Goal: Task Accomplishment & Management: Manage account settings

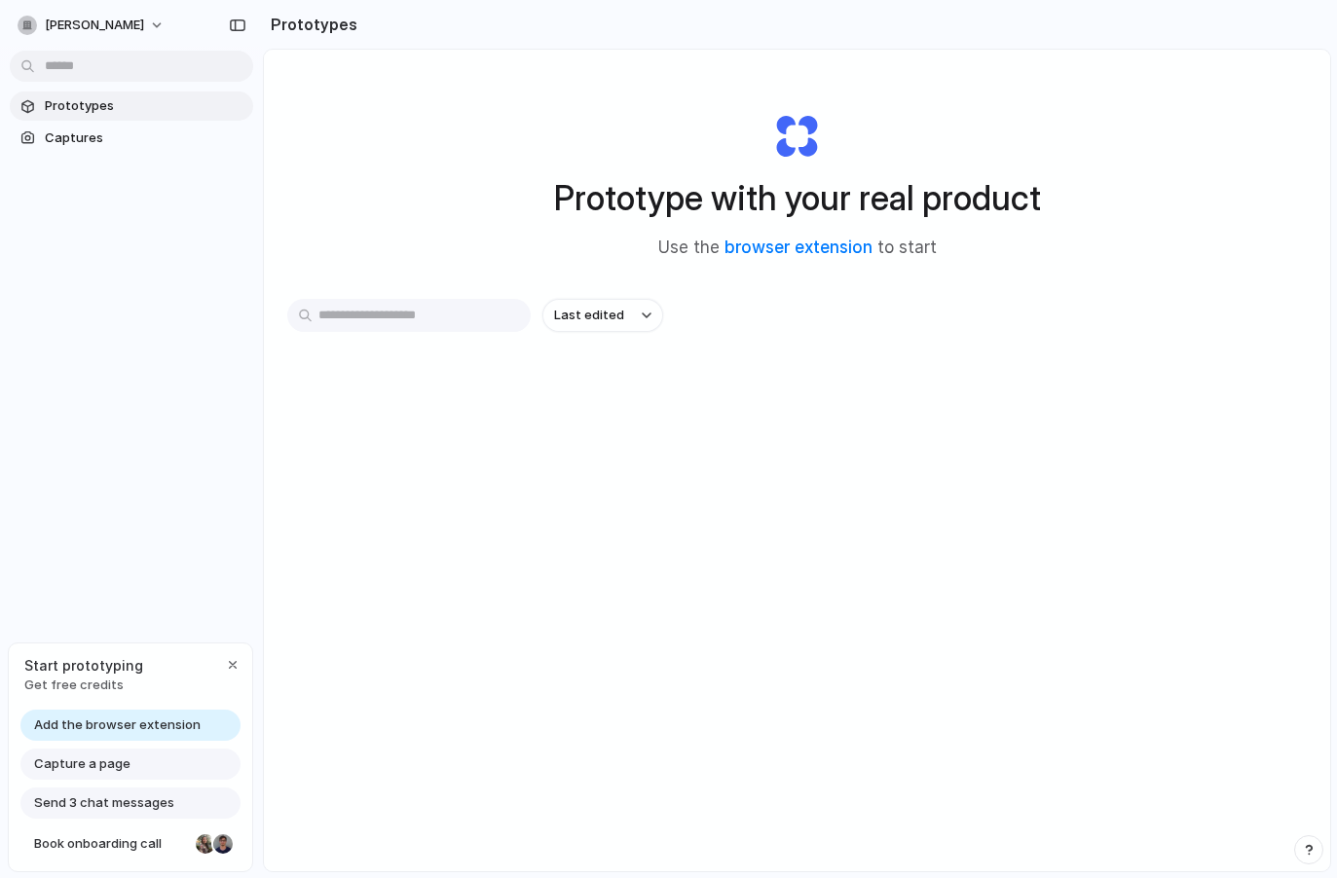
click at [431, 317] on input "text" at bounding box center [408, 315] width 243 height 33
click at [84, 141] on span "Captures" at bounding box center [145, 138] width 201 height 19
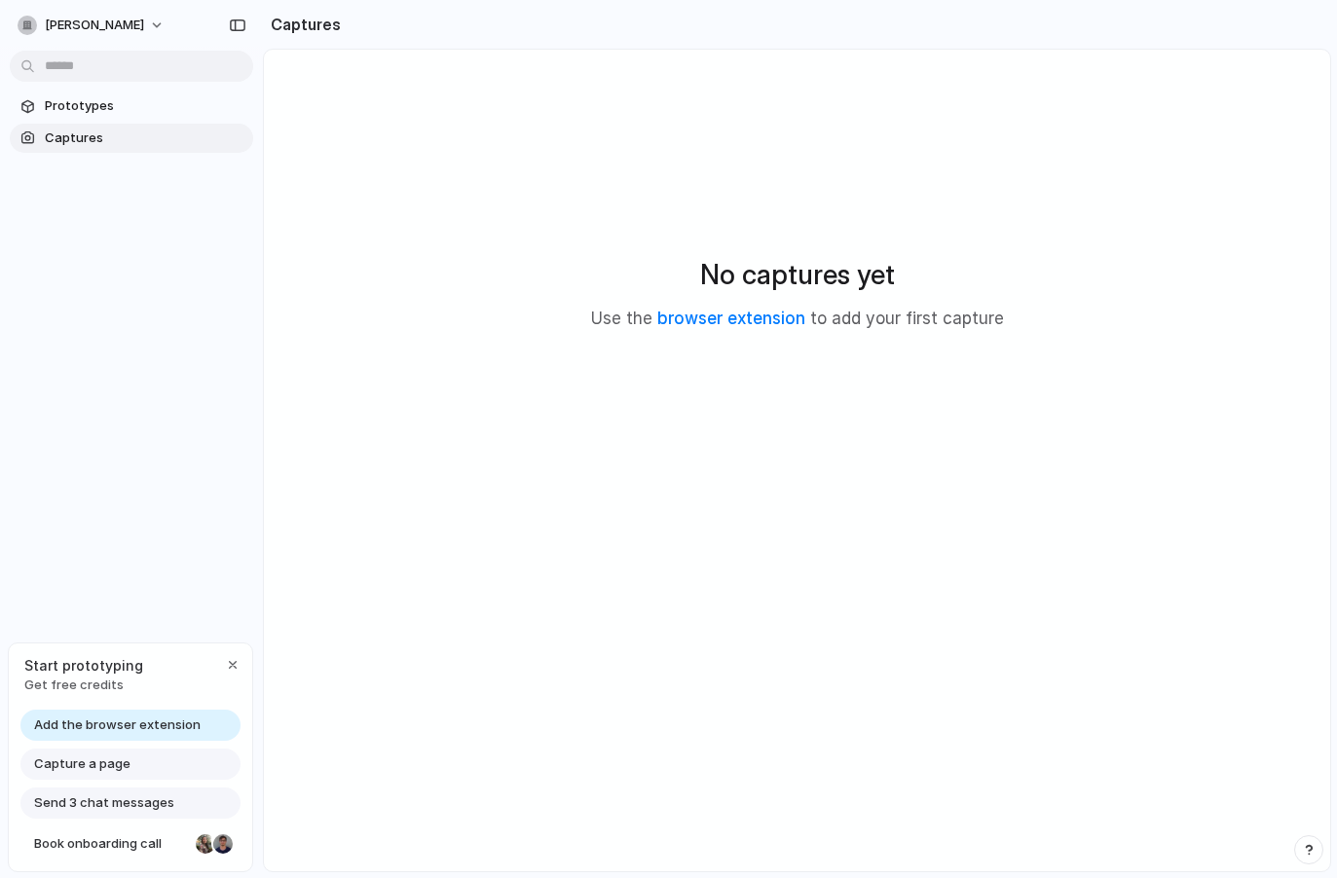
click at [80, 57] on body "shray-khullar Prototypes Captures Start prototyping Get free credits Add the br…" at bounding box center [668, 439] width 1337 height 878
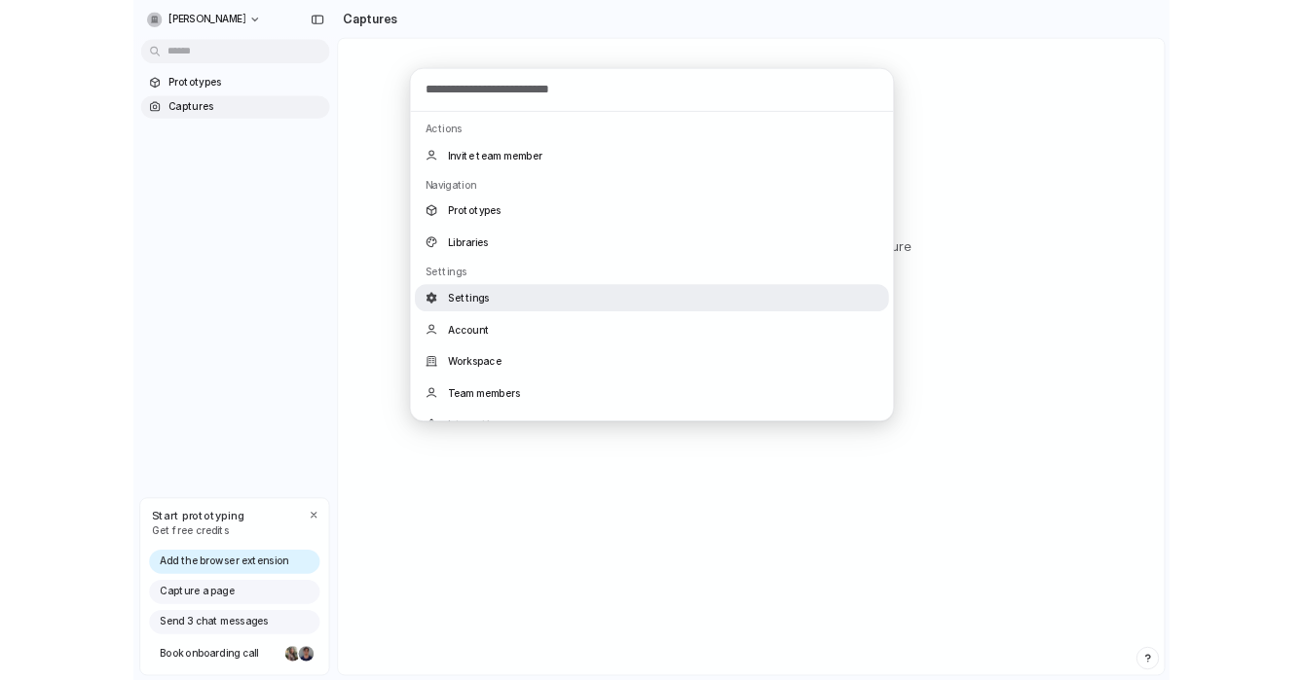
scroll to position [265, 0]
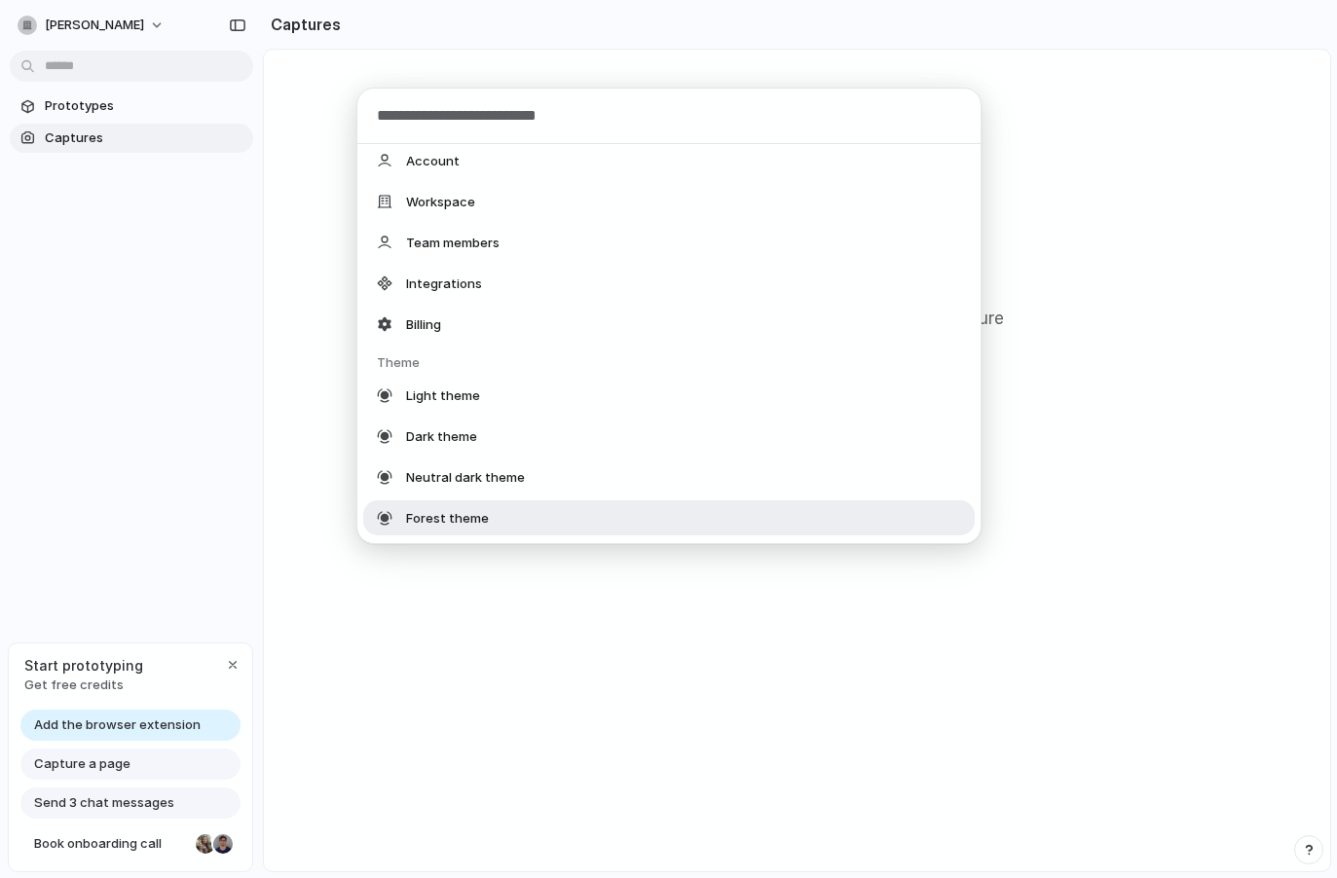
click at [200, 535] on div "Actions Invite team member Navigation Prototypes Libraries Settings Settings Ac…" at bounding box center [668, 439] width 1337 height 878
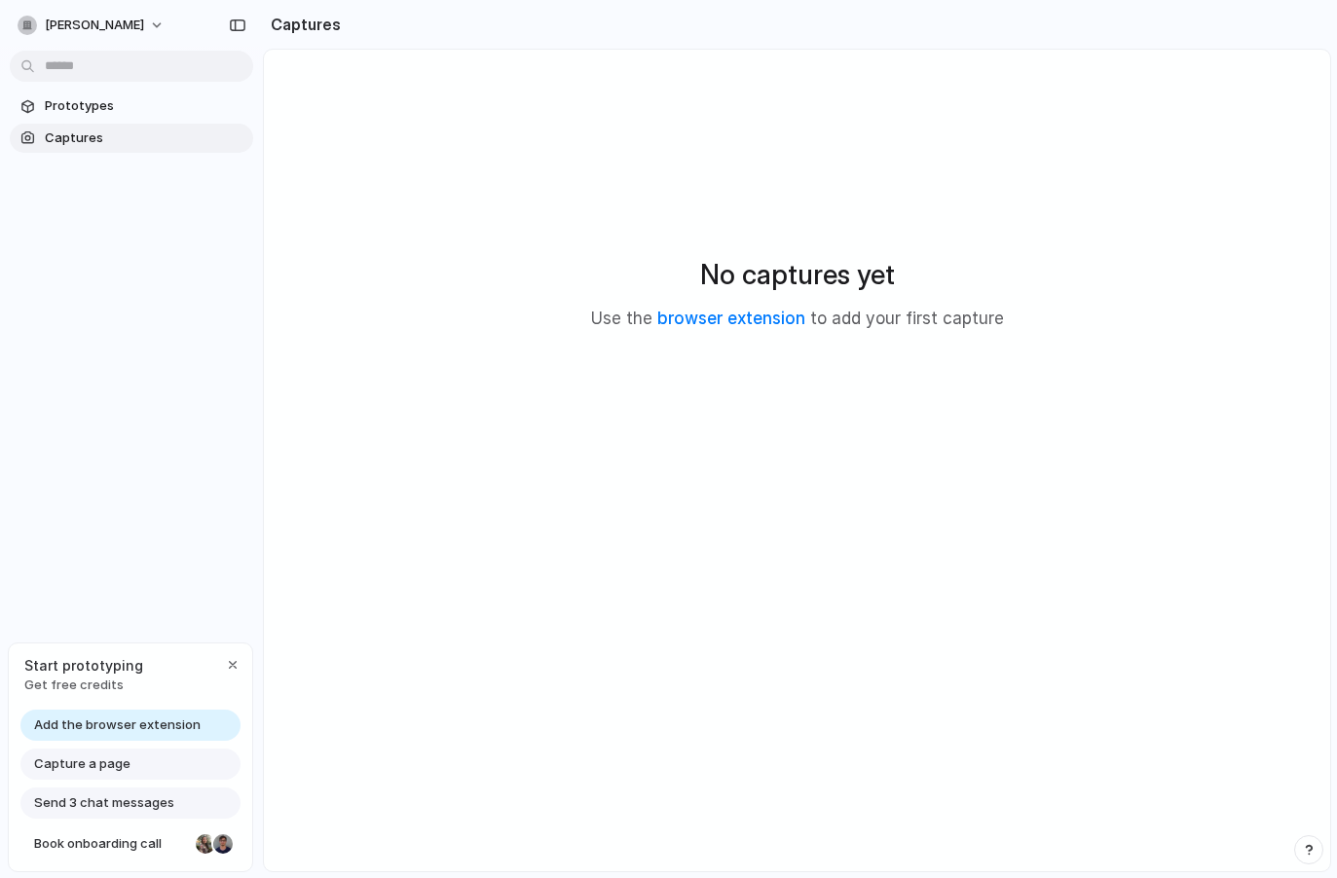
click at [112, 765] on span "Capture a page" at bounding box center [82, 763] width 96 height 19
click at [82, 765] on span "Capture a page" at bounding box center [82, 763] width 96 height 19
click at [233, 664] on div "button" at bounding box center [233, 665] width 16 height 16
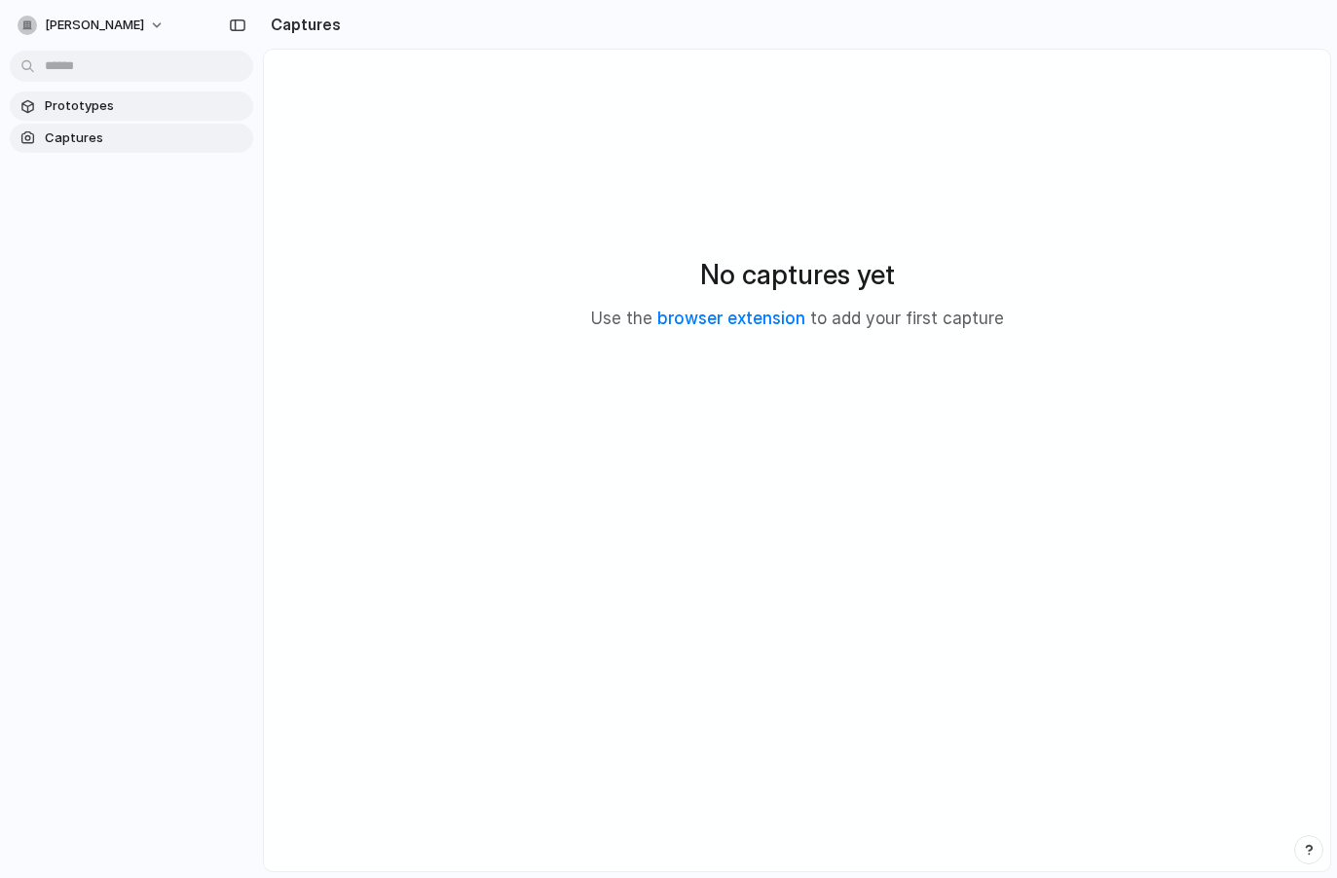
click at [126, 108] on span "Prototypes" at bounding box center [145, 105] width 201 height 19
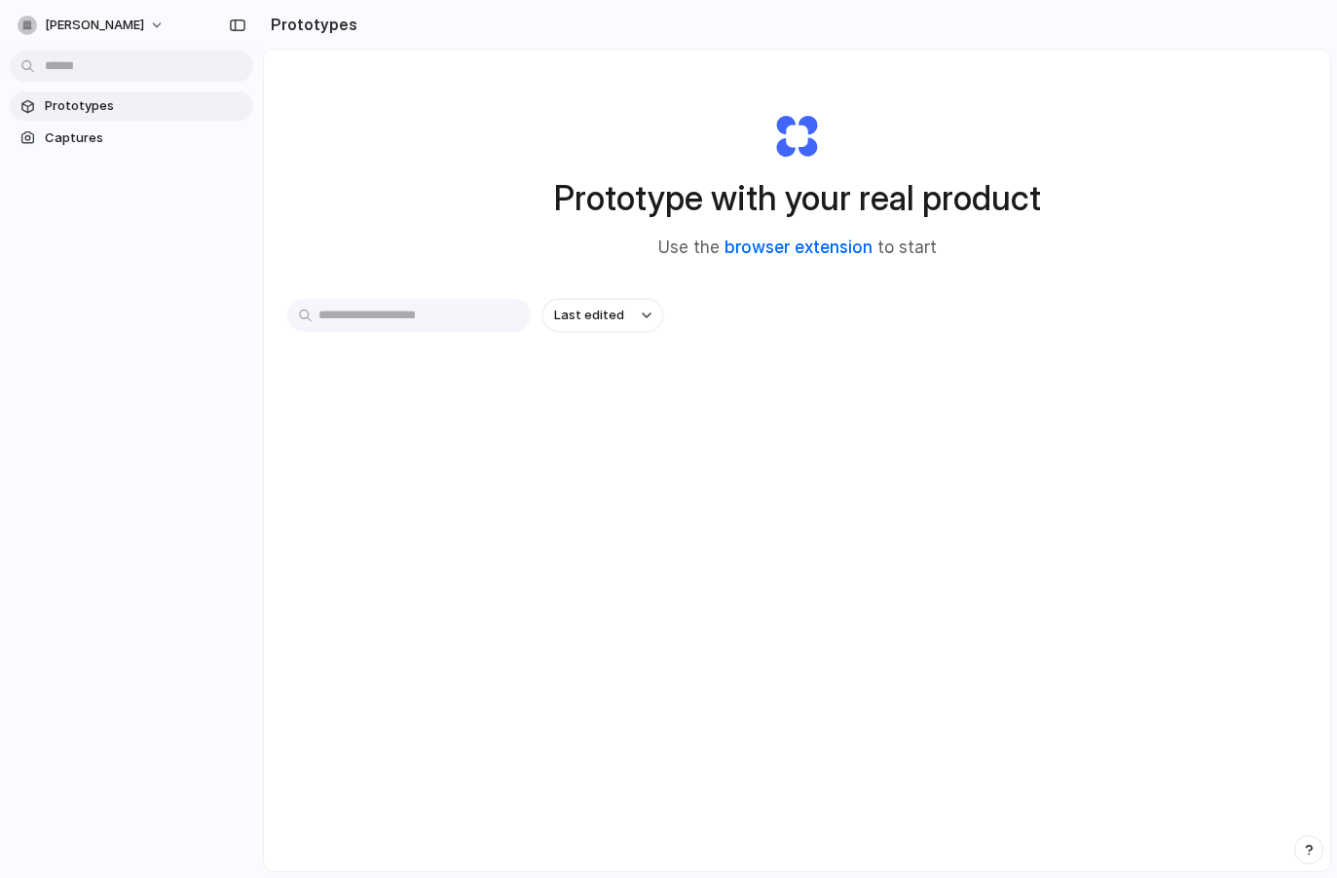
click at [752, 245] on link "browser extension" at bounding box center [798, 247] width 148 height 19
click at [614, 312] on span "Last edited" at bounding box center [589, 315] width 70 height 19
click at [440, 326] on div "Last edited Last created Alphabetical" at bounding box center [668, 439] width 1337 height 878
click at [404, 315] on input "text" at bounding box center [408, 315] width 243 height 33
click at [72, 129] on span "Captures" at bounding box center [145, 138] width 201 height 19
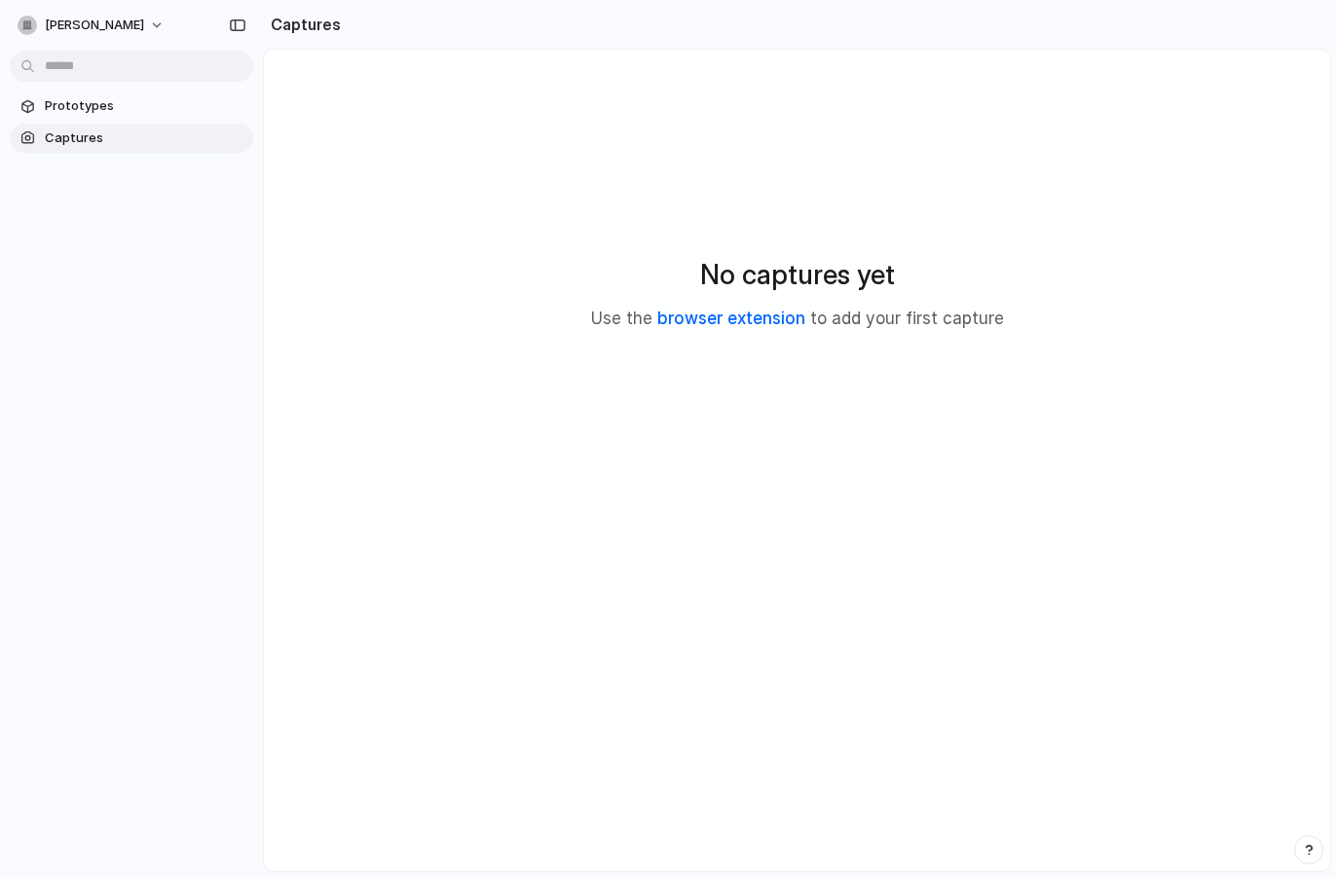
click at [679, 314] on link "browser extension" at bounding box center [731, 318] width 148 height 19
click at [113, 106] on span "Prototypes" at bounding box center [145, 105] width 201 height 19
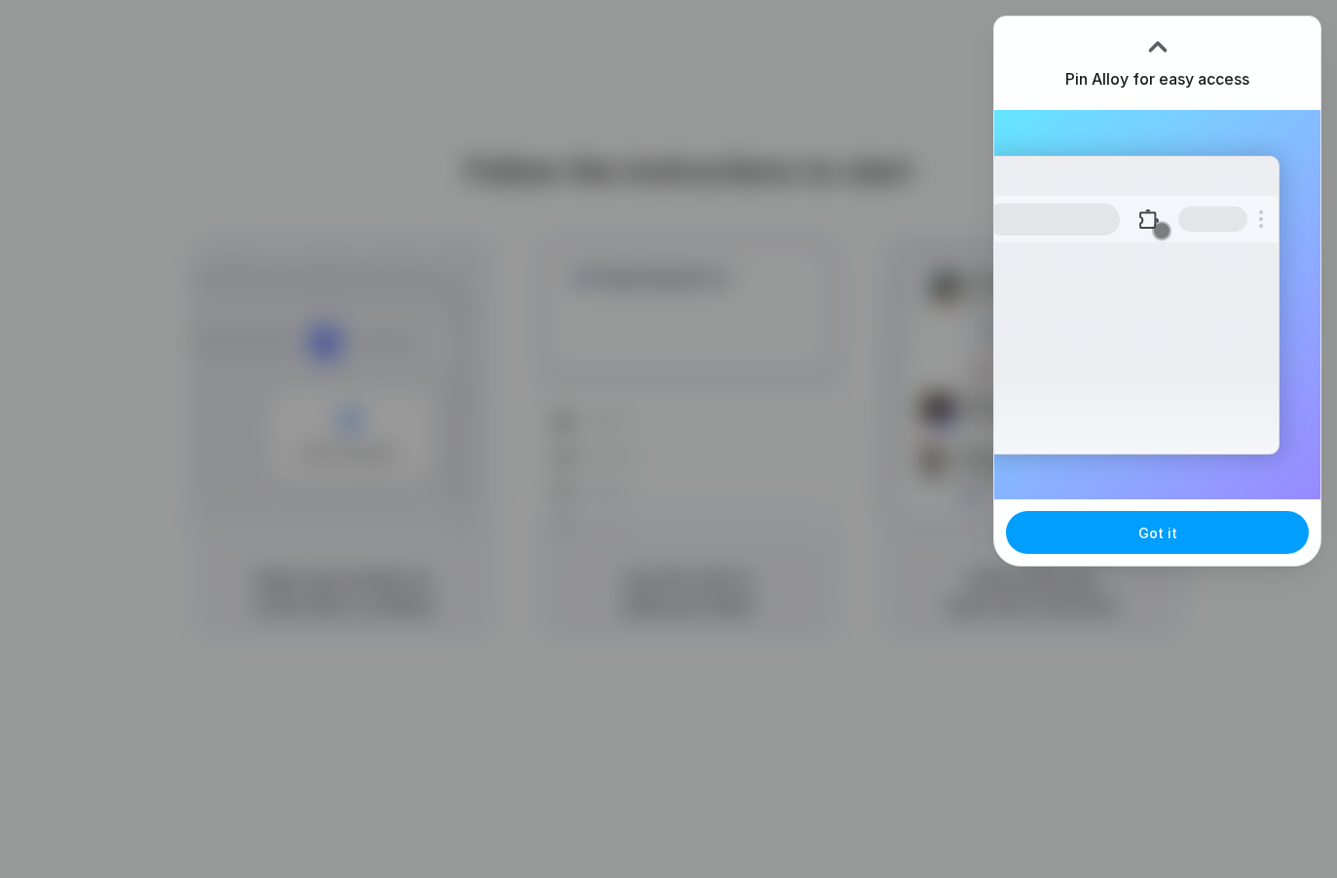
click at [1160, 544] on button "Got it" at bounding box center [1157, 532] width 303 height 43
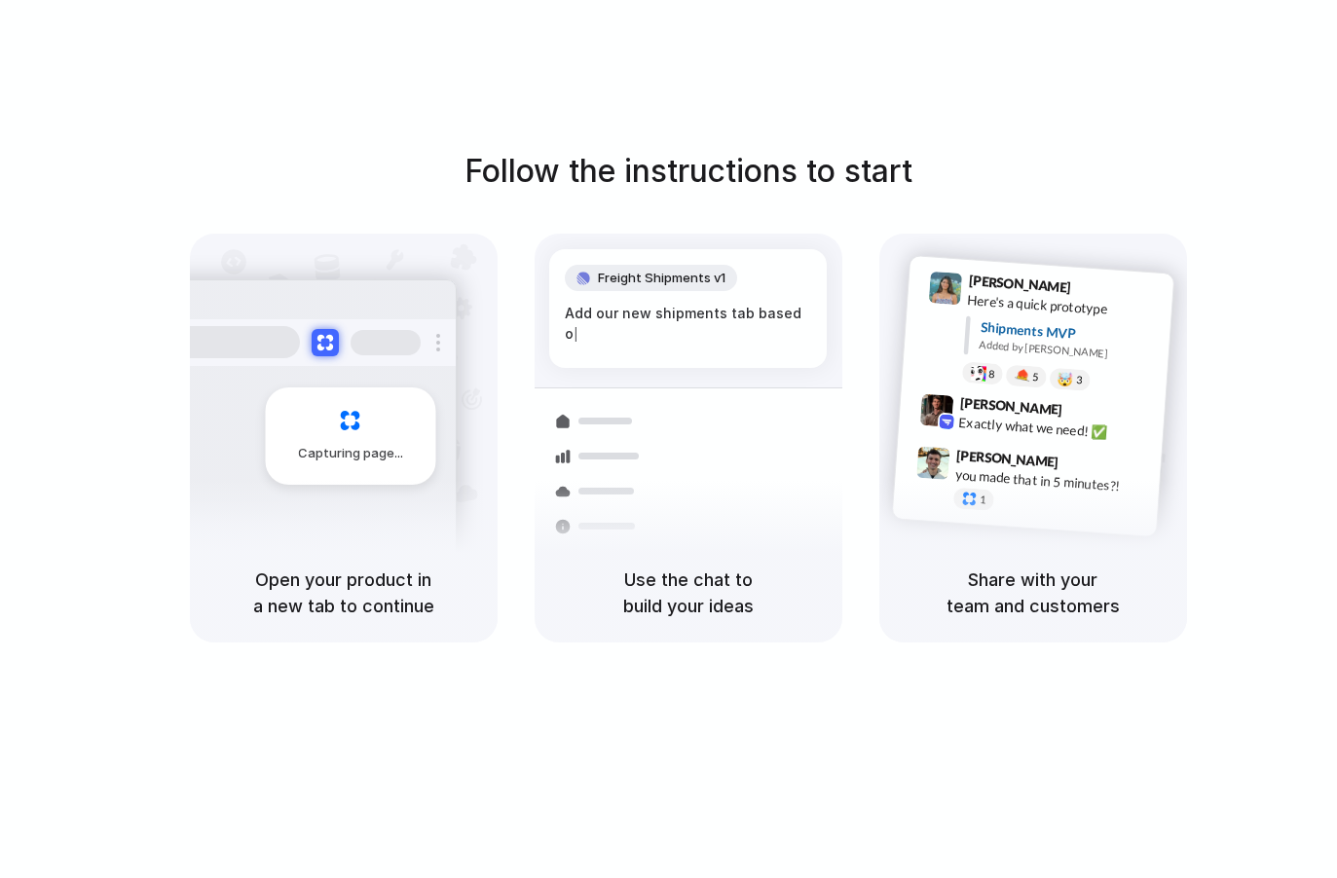
click at [332, 386] on div "Capturing page" at bounding box center [310, 428] width 294 height 299
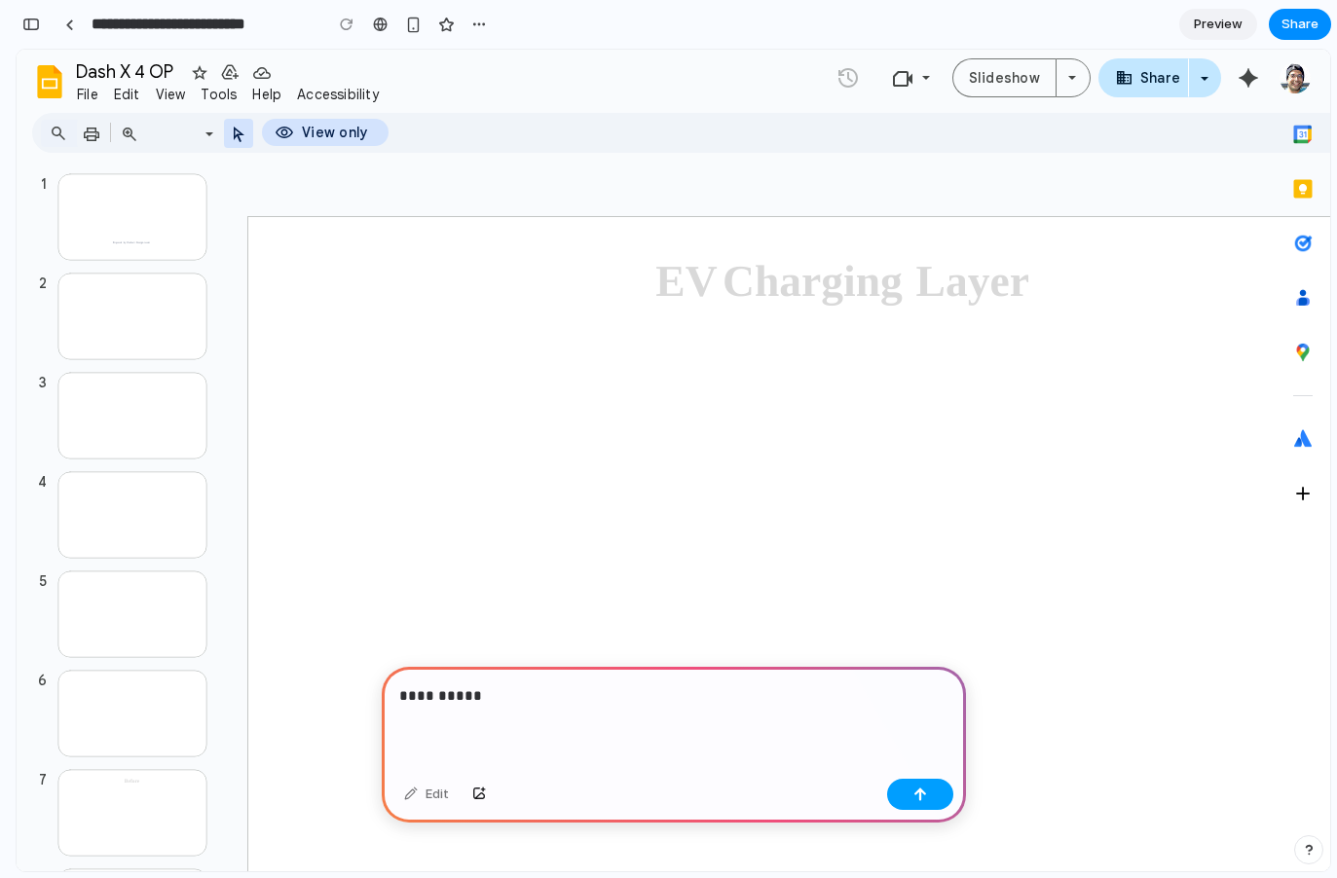
click at [930, 795] on button "button" at bounding box center [920, 794] width 66 height 31
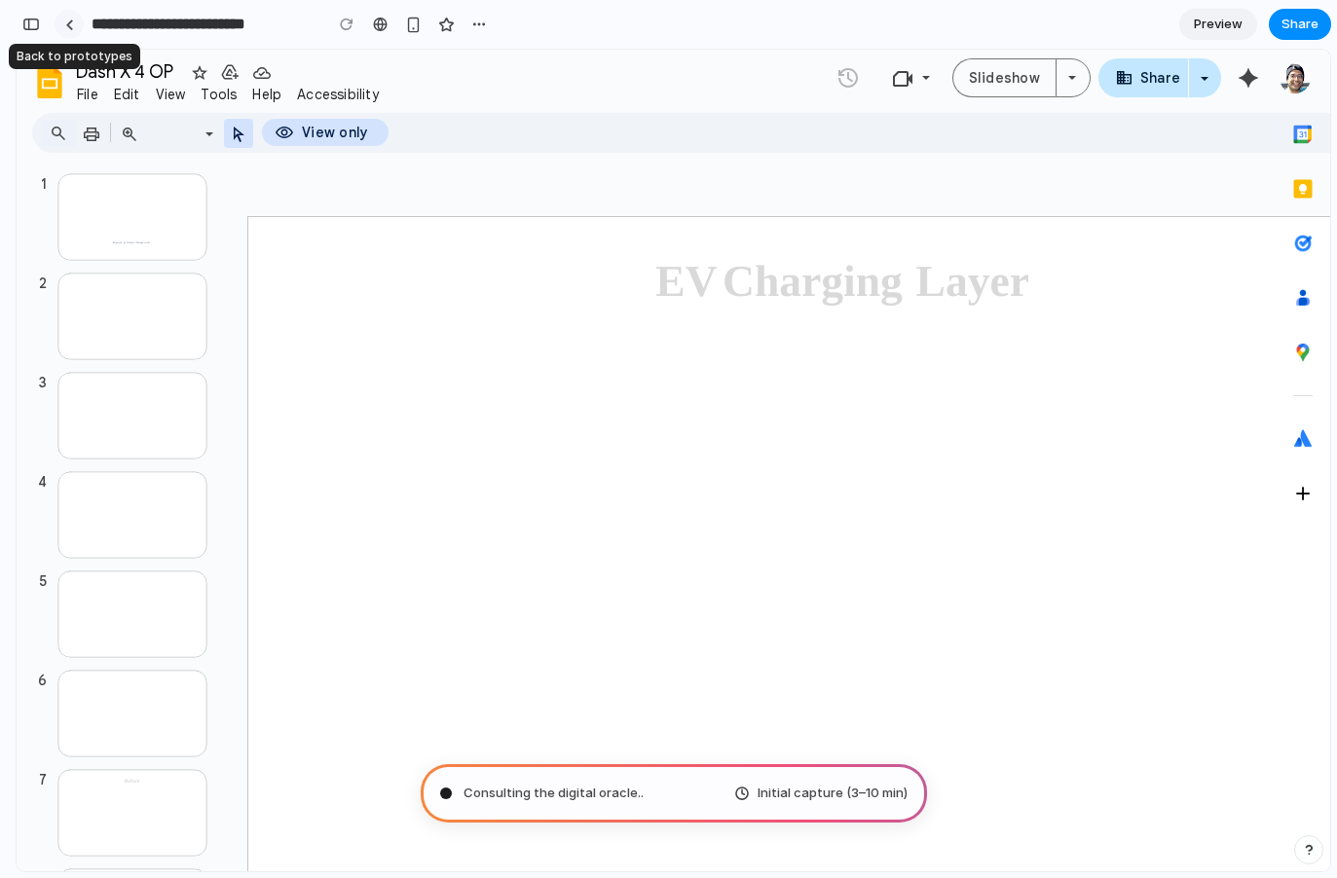
click at [71, 25] on div at bounding box center [69, 24] width 9 height 11
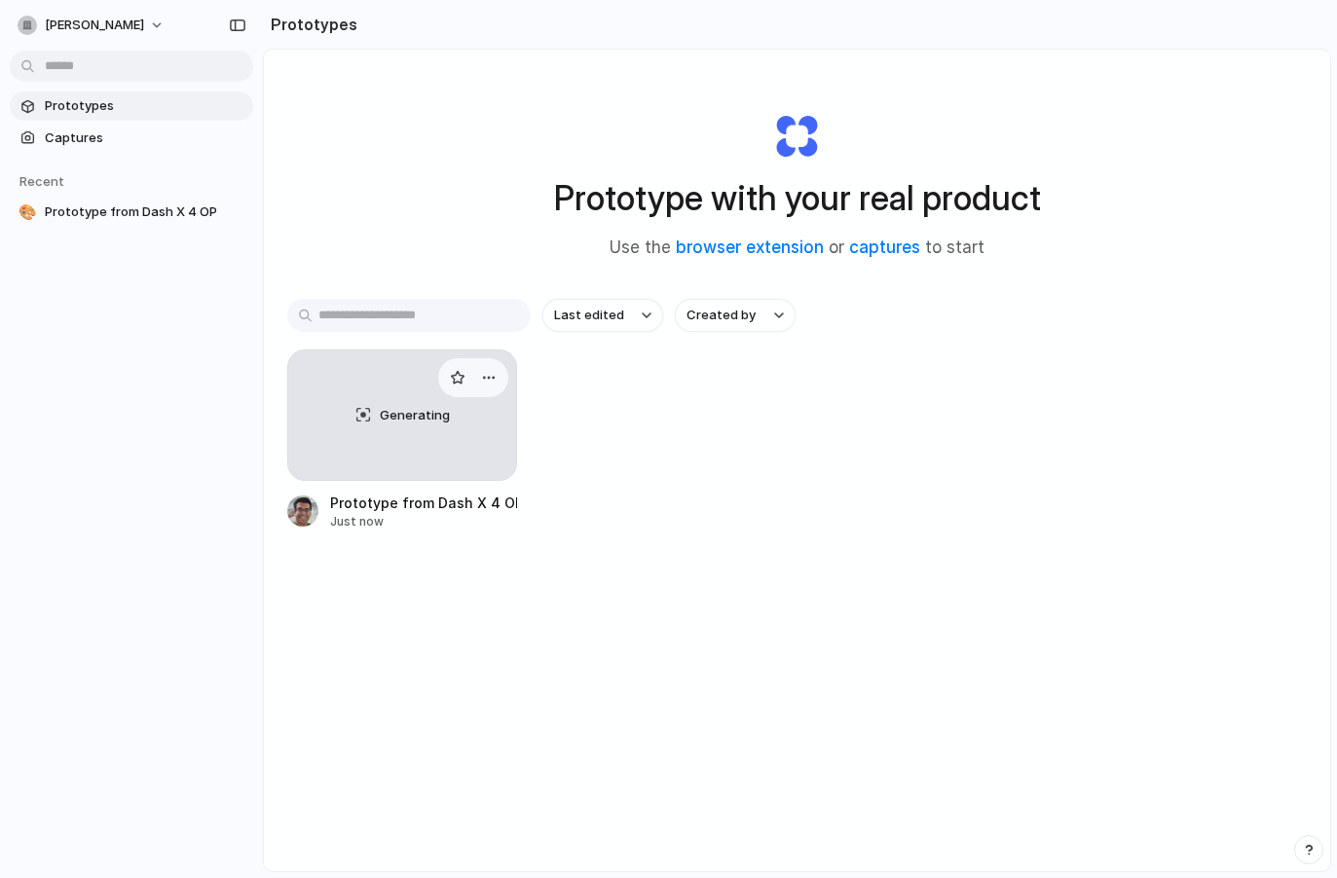
click at [373, 429] on div "Generating" at bounding box center [402, 414] width 228 height 129
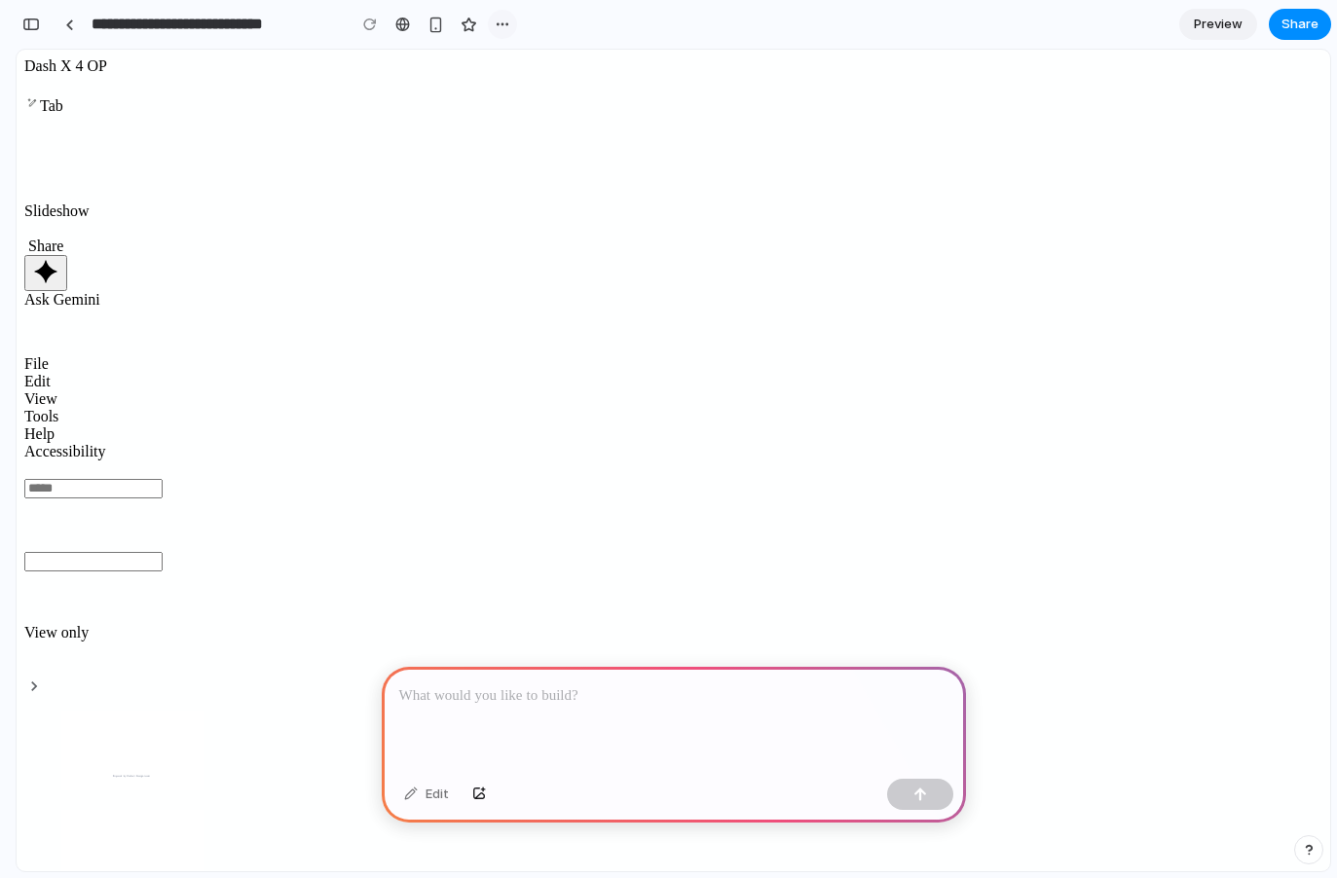
click at [495, 25] on div "button" at bounding box center [503, 25] width 16 height 16
click at [549, 699] on div "Duplicate Delete" at bounding box center [668, 439] width 1337 height 878
click at [484, 688] on p at bounding box center [673, 695] width 549 height 23
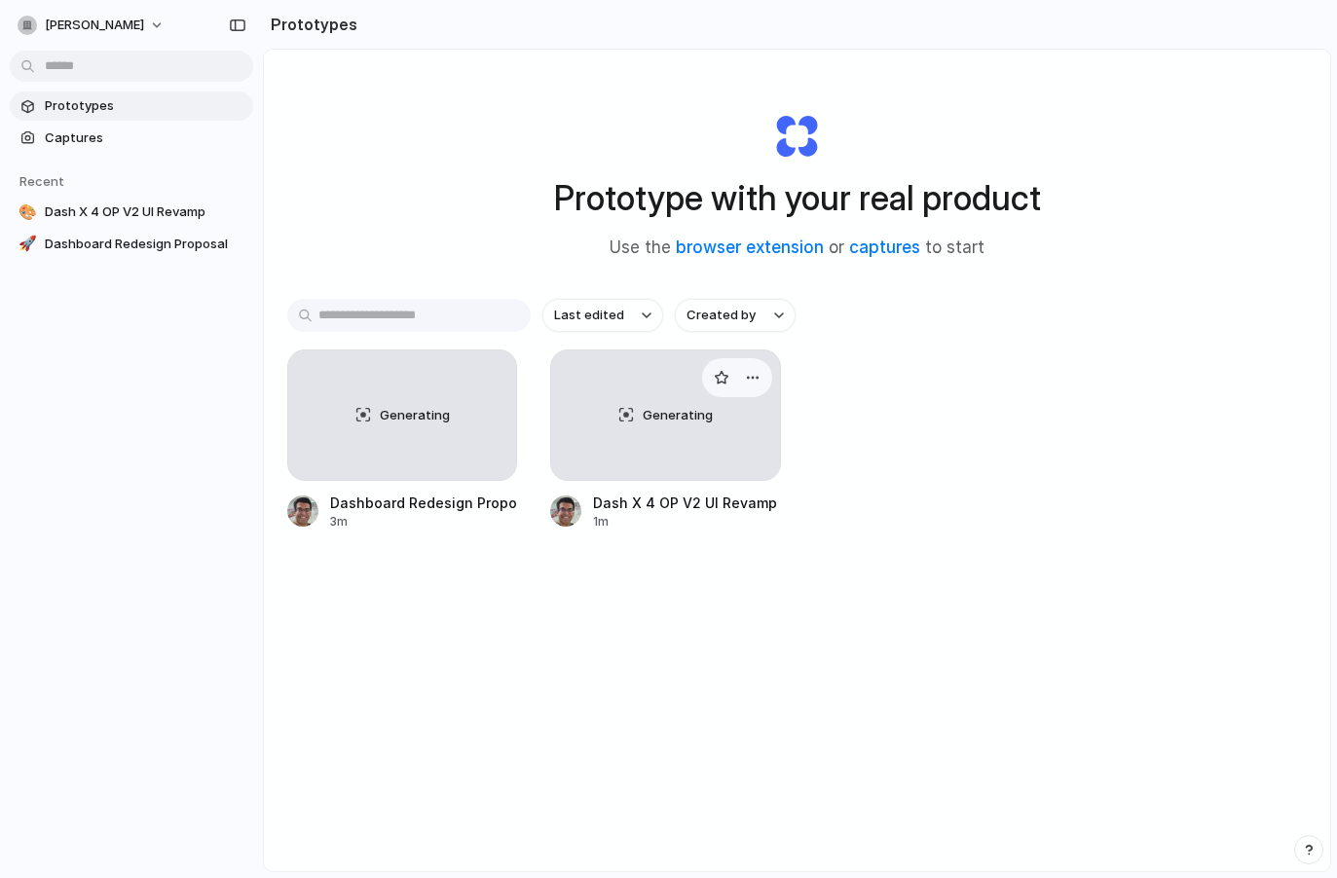
click at [675, 422] on span "Generating" at bounding box center [678, 415] width 70 height 19
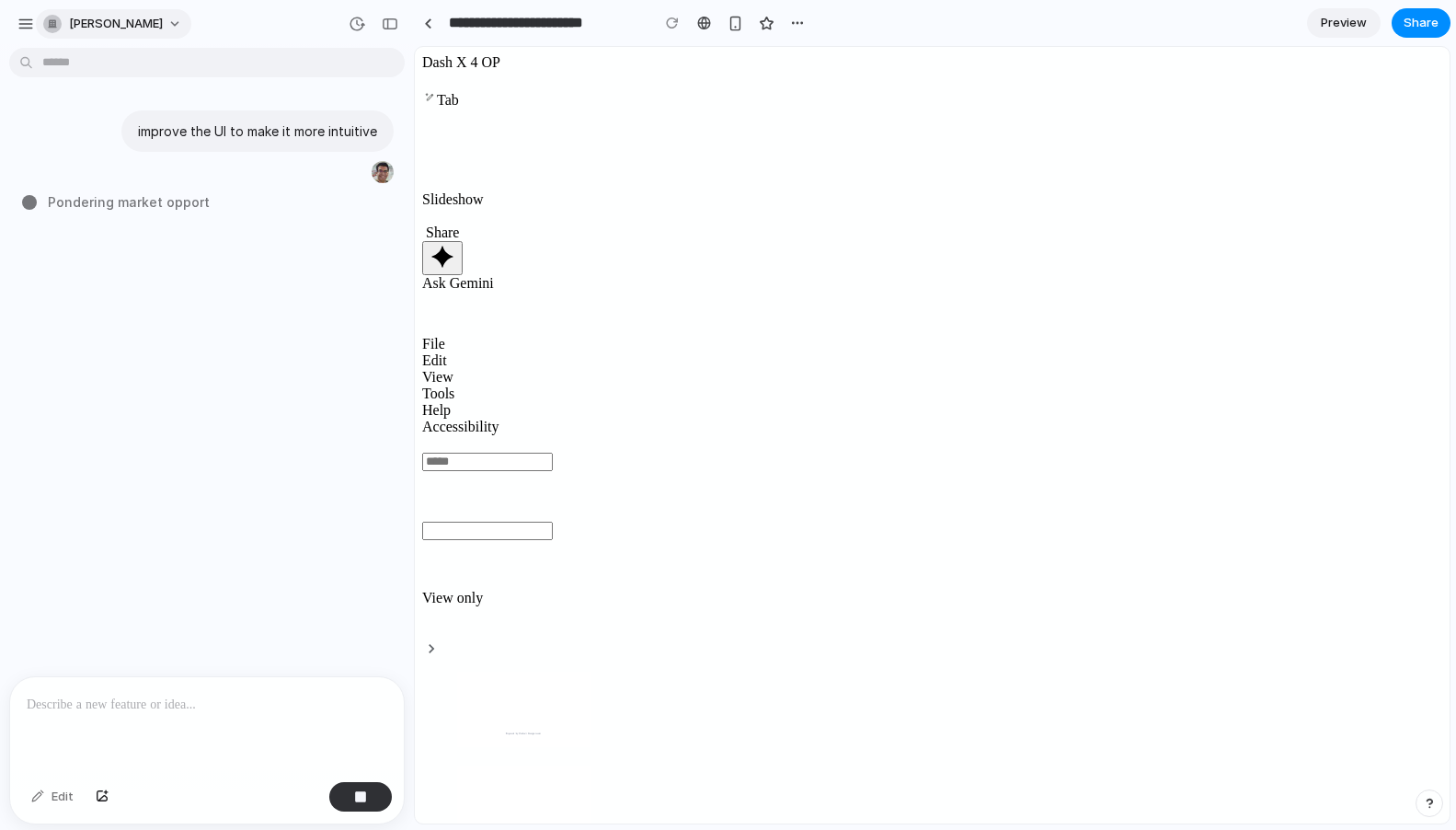
click at [143, 21] on span "[PERSON_NAME]" at bounding box center [115, 24] width 94 height 18
click at [22, 17] on div "Settings Invite members Change theme Sign out" at bounding box center [728, 415] width 1456 height 830
click at [22, 25] on div "button" at bounding box center [26, 25] width 17 height 17
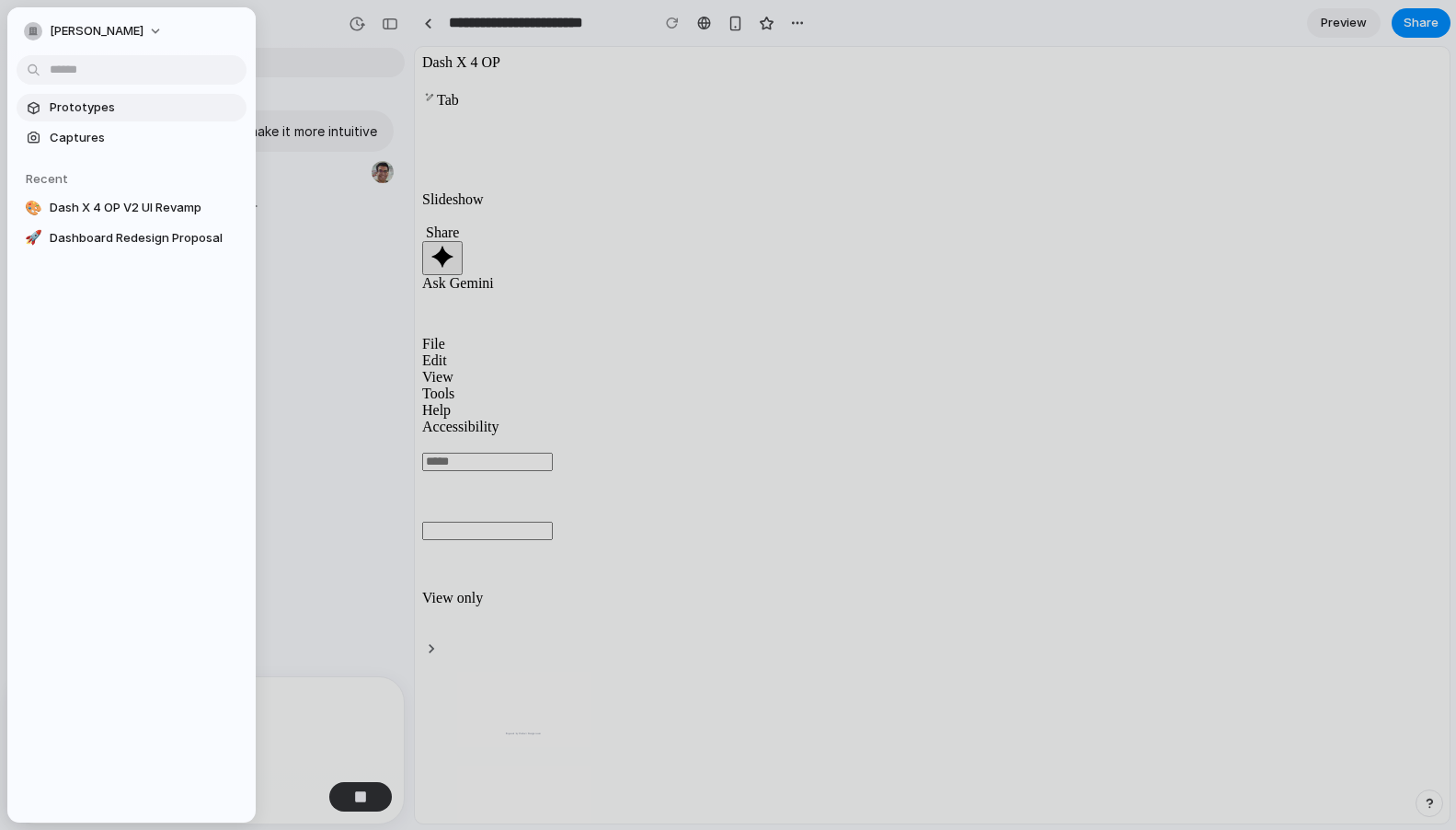
click at [85, 106] on span "Prototypes" at bounding box center [145, 107] width 190 height 18
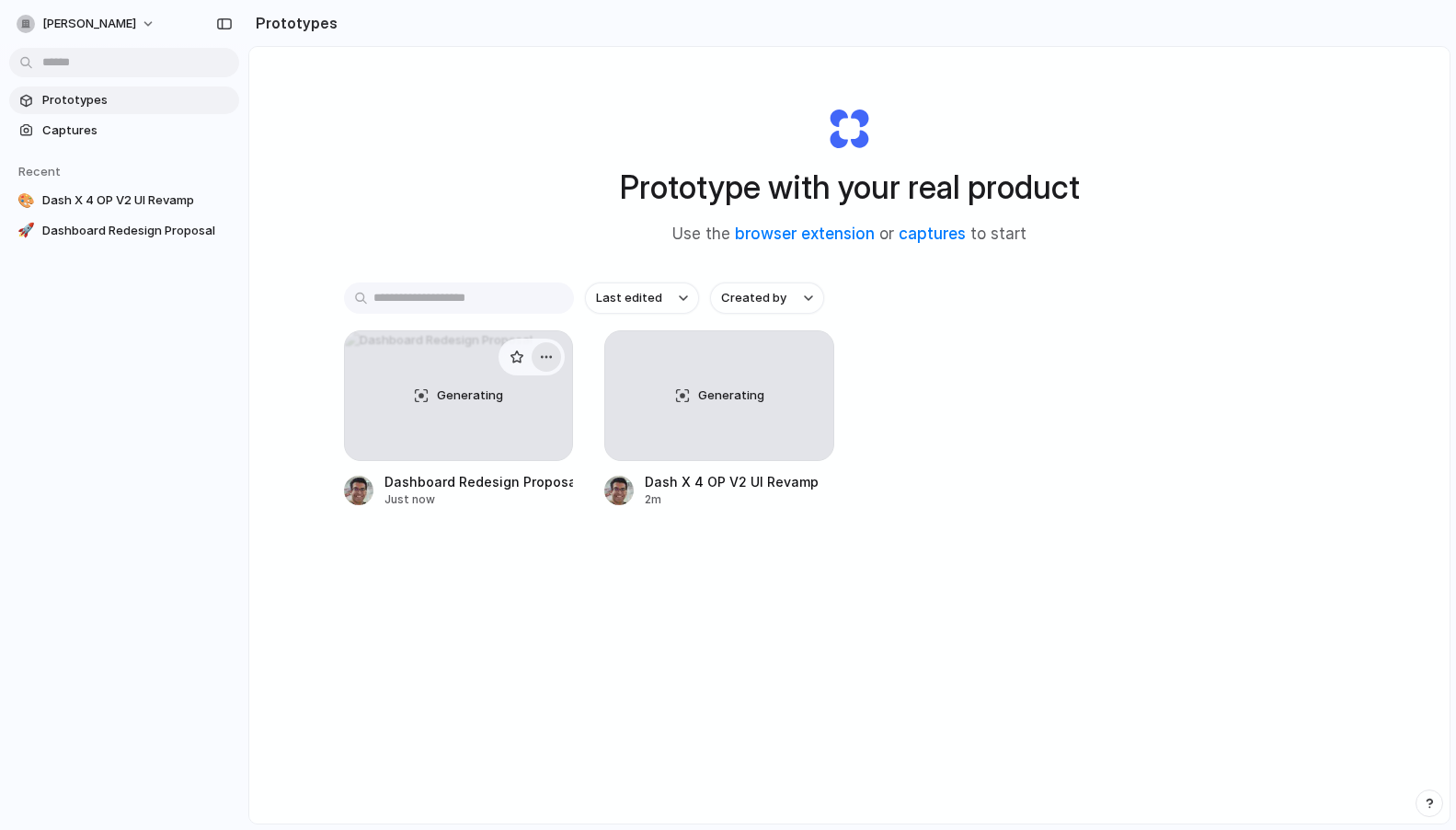
click at [549, 358] on div "button" at bounding box center [546, 357] width 15 height 15
click at [487, 483] on span "Delete" at bounding box center [476, 486] width 39 height 18
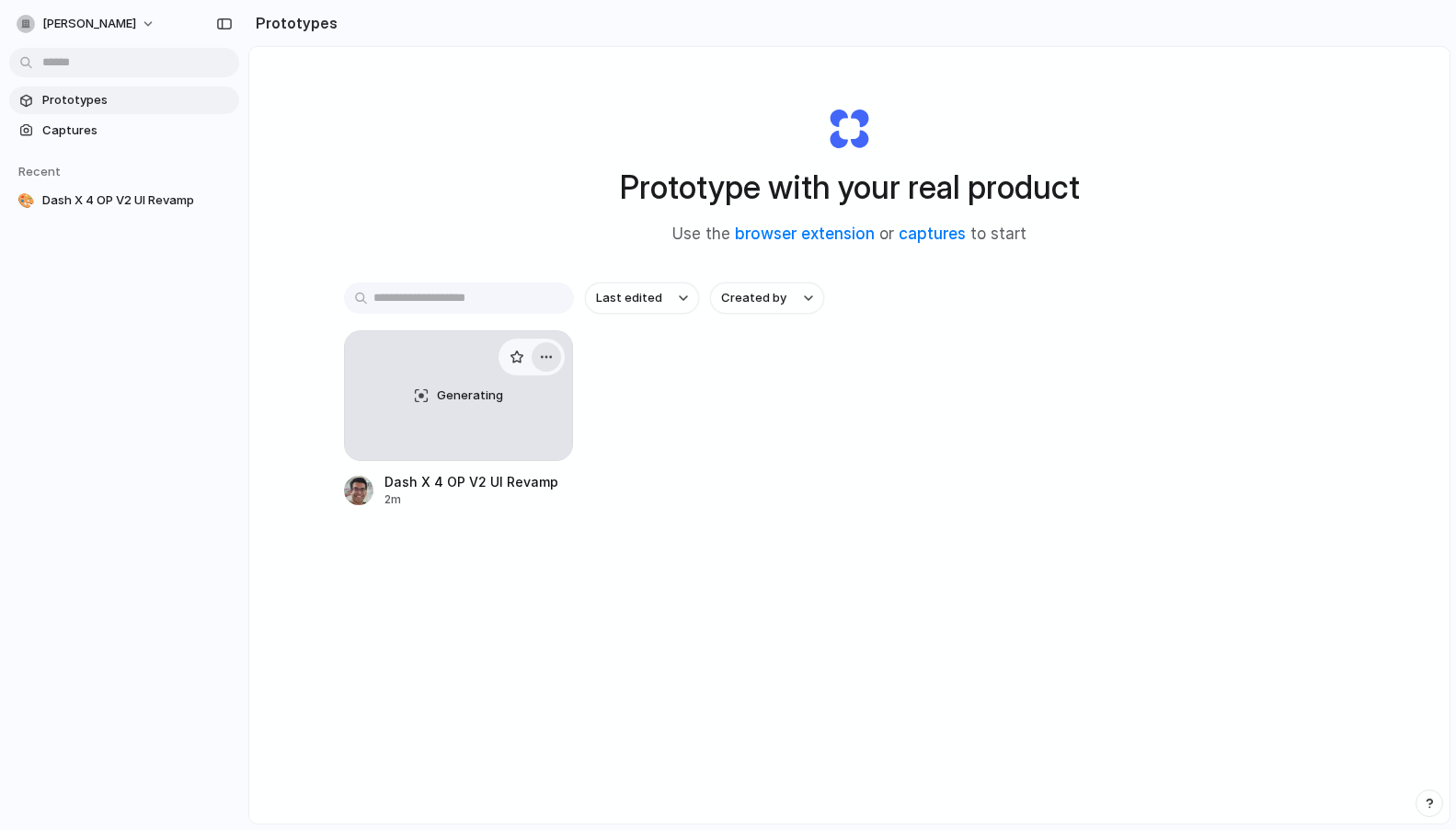
click at [547, 354] on div "button" at bounding box center [546, 357] width 15 height 15
click at [498, 484] on li "Delete" at bounding box center [494, 486] width 130 height 29
